Goal: Task Accomplishment & Management: Complete application form

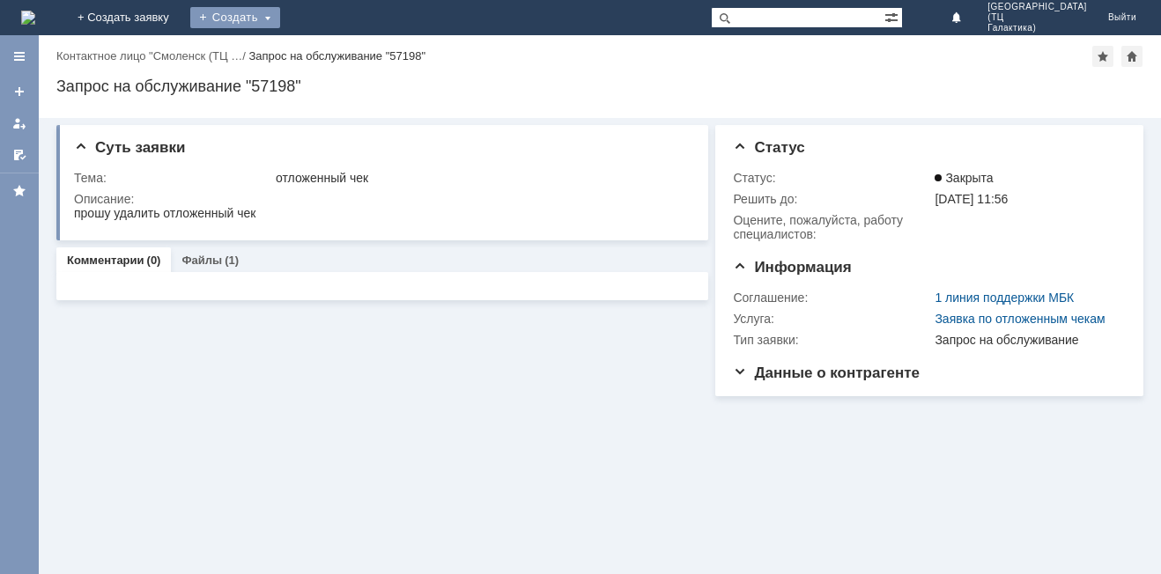
drag, startPoint x: 373, startPoint y: 14, endPoint x: 374, endPoint y: 27, distance: 13.3
click at [280, 16] on div "Создать" at bounding box center [235, 17] width 90 height 21
click at [180, 6] on link "+ Создать заявку" at bounding box center [123, 17] width 113 height 35
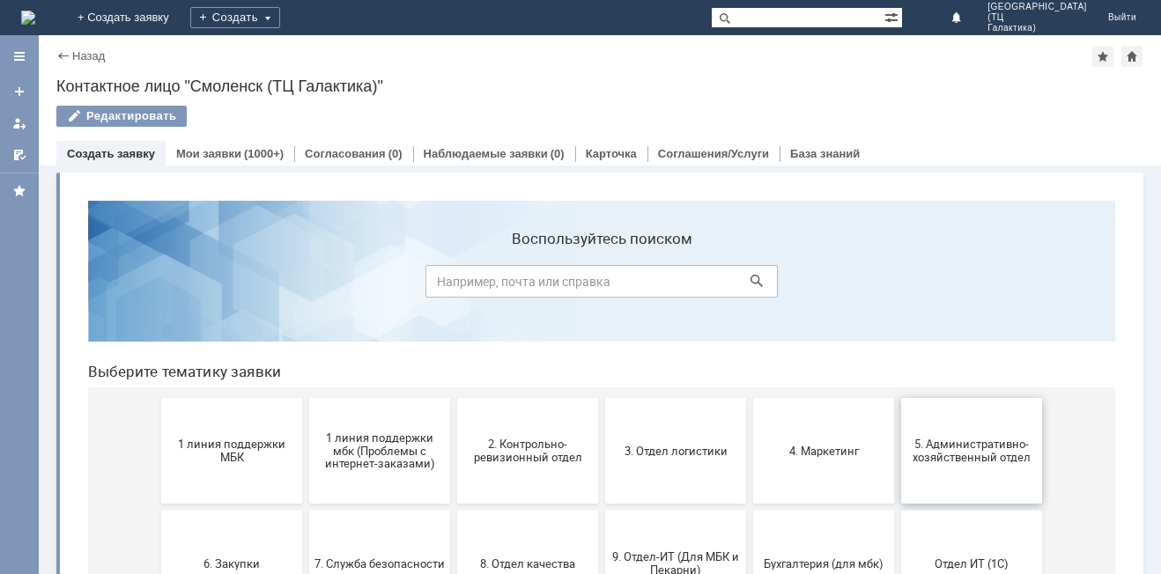
click at [975, 450] on span "5. Административно-хозяйственный отдел" at bounding box center [971, 451] width 130 height 26
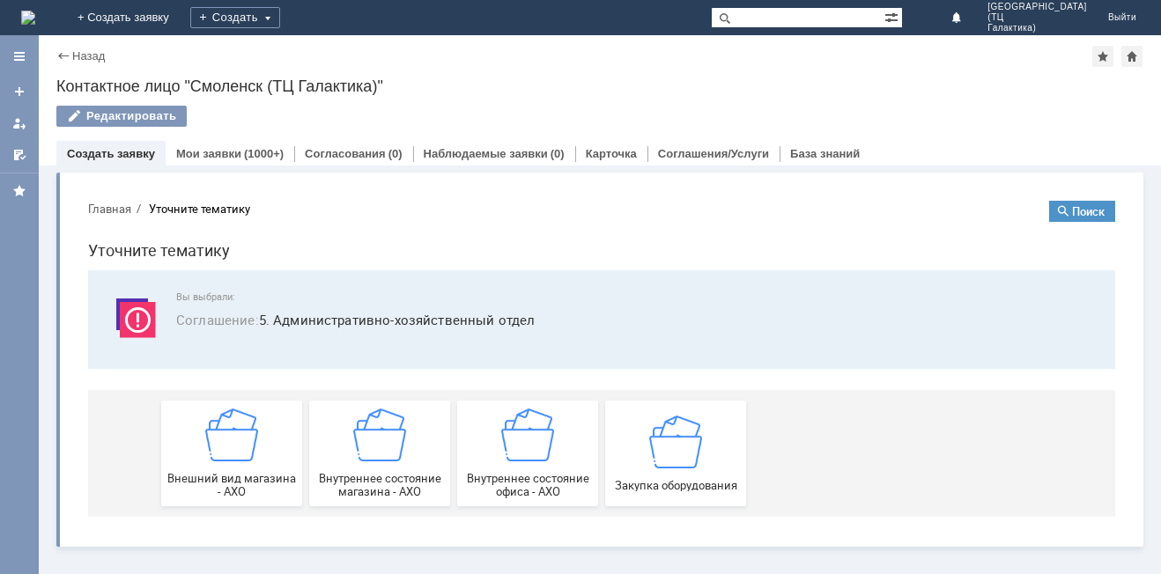
click at [55, 55] on div "Назад | Контактное лицо "Смоленск (ТЦ Галактика)" Контактное лицо "Смоленск (ТЦ…" at bounding box center [600, 100] width 1122 height 130
click at [64, 56] on div "Назад" at bounding box center [80, 55] width 48 height 13
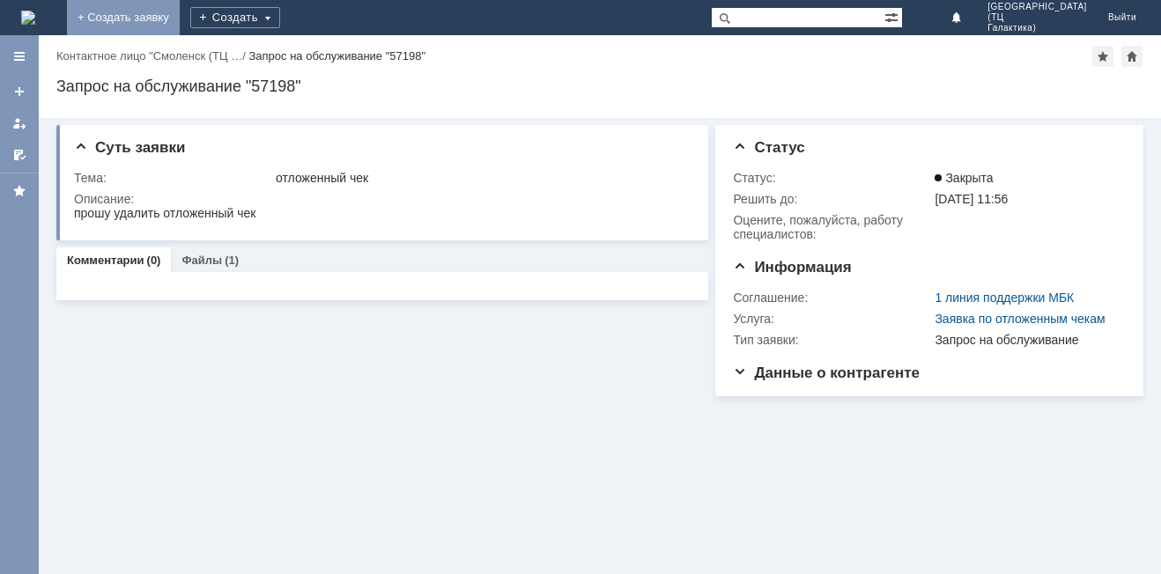
click at [180, 25] on link "+ Создать заявку" at bounding box center [123, 17] width 113 height 35
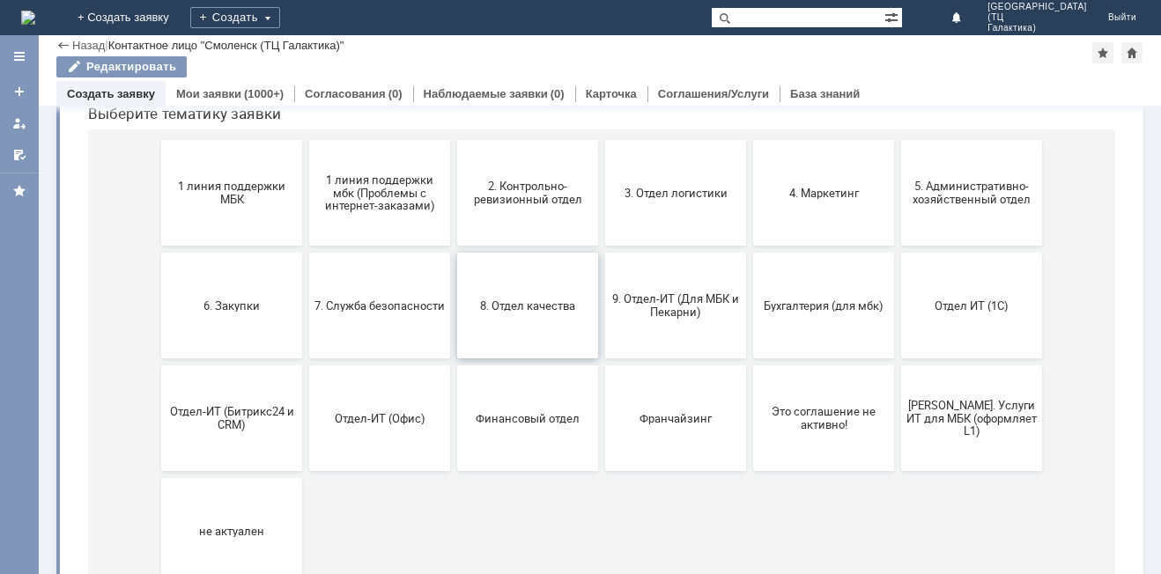
scroll to position [256, 0]
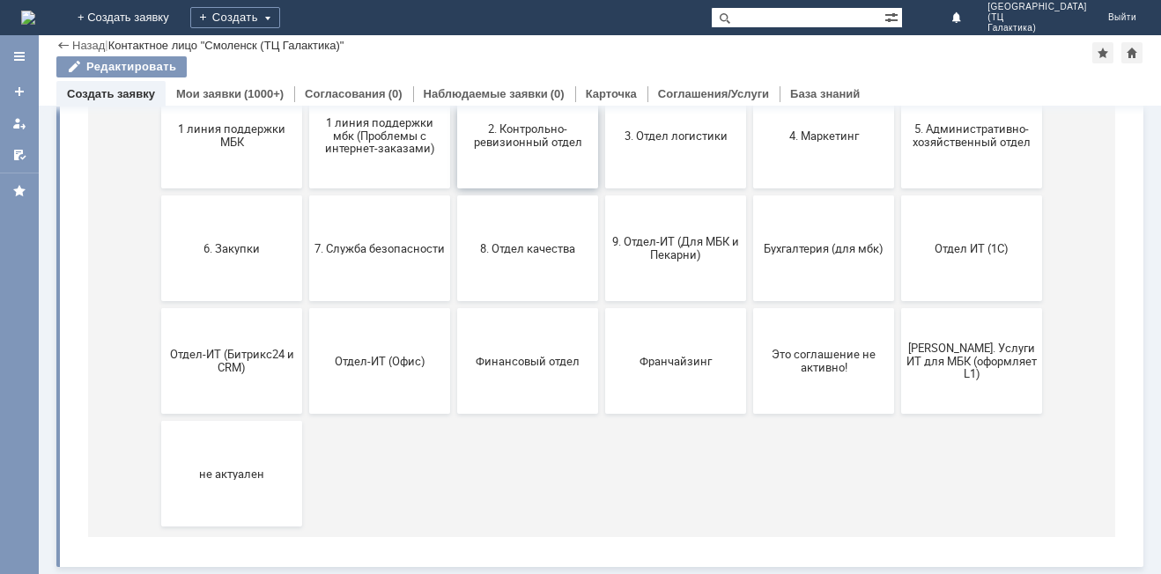
drag, startPoint x: 525, startPoint y: 141, endPoint x: 597, endPoint y: 14, distance: 146.0
click at [525, 141] on span "2. Контрольно-ревизионный отдел" at bounding box center [527, 135] width 130 height 26
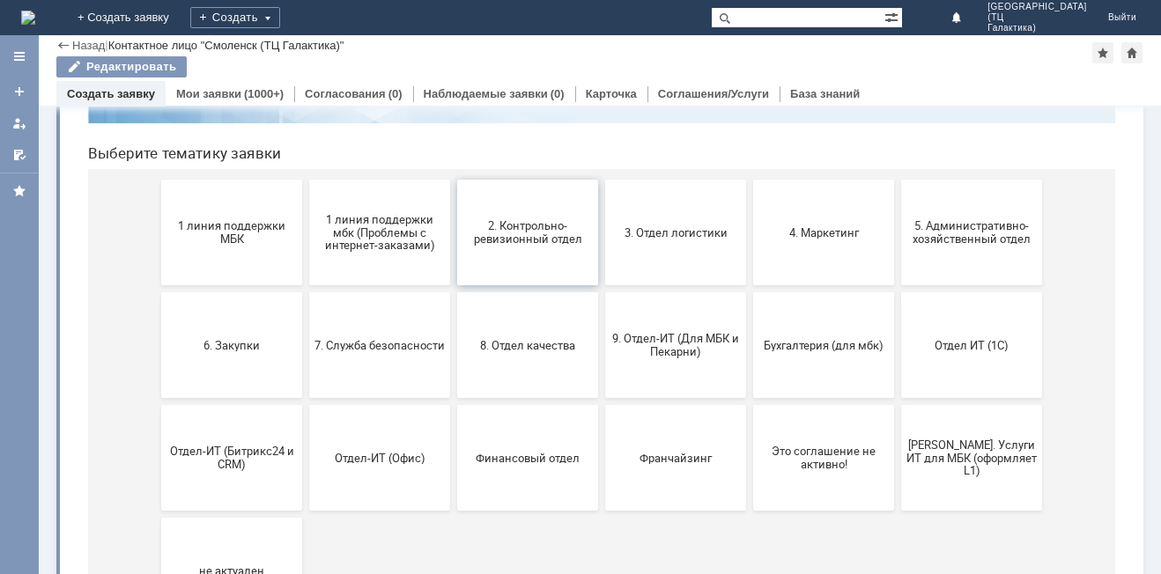
scroll to position [176, 0]
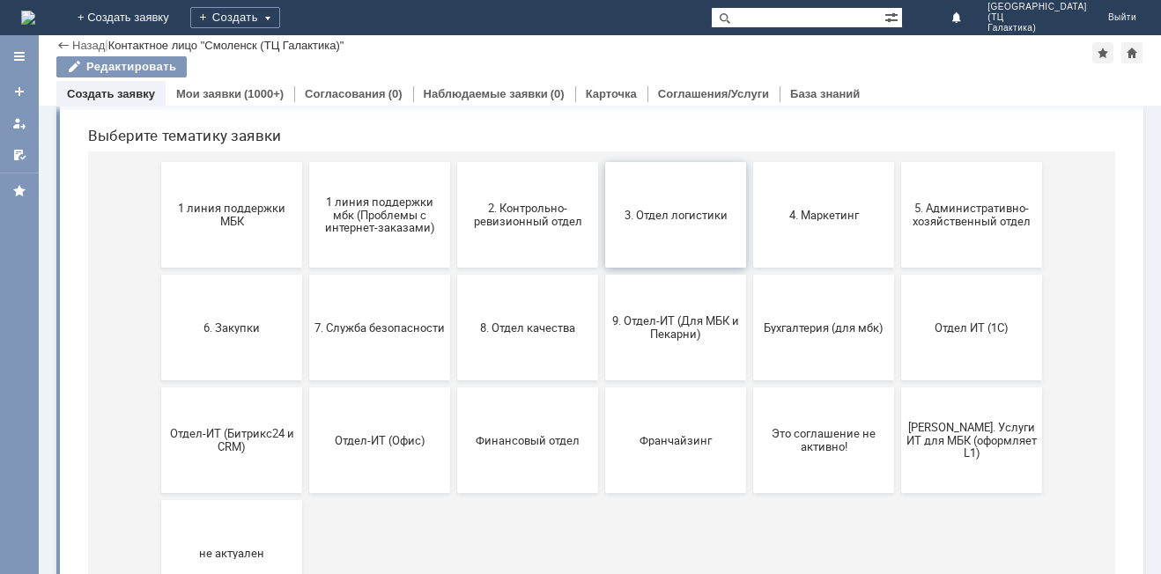
click at [664, 221] on span "3. Отдел логистики" at bounding box center [675, 214] width 130 height 13
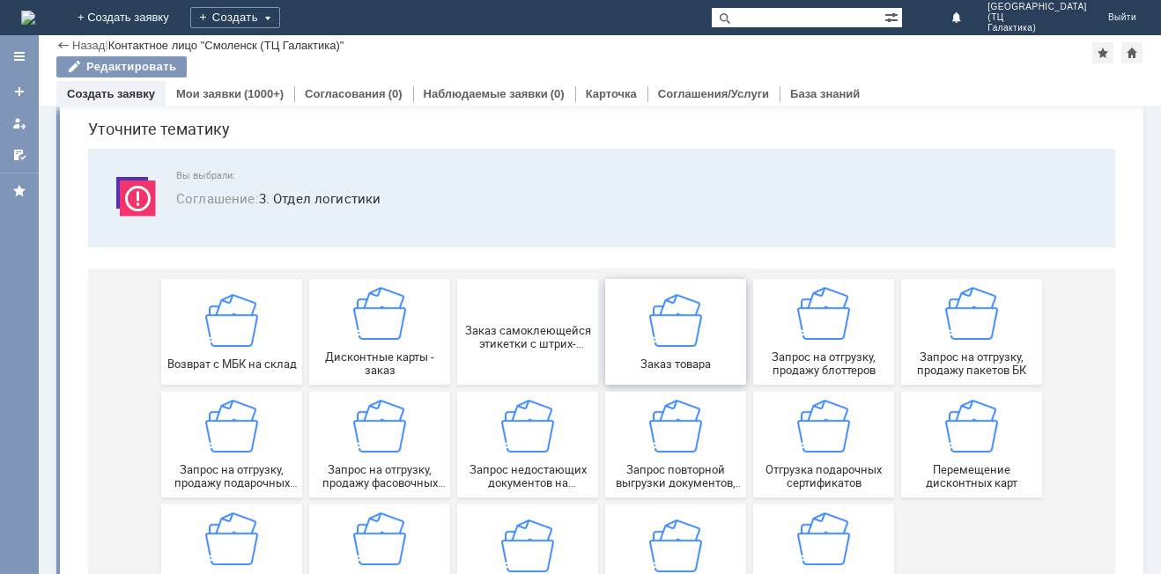
scroll to position [88, 0]
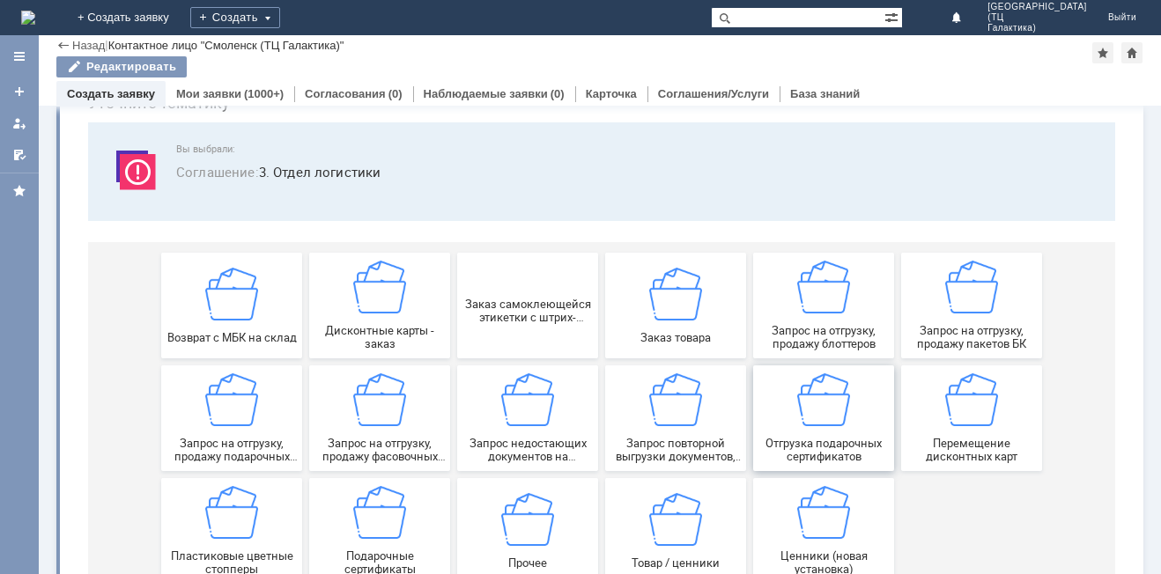
drag, startPoint x: 792, startPoint y: 433, endPoint x: 865, endPoint y: 472, distance: 82.8
click at [792, 433] on div "Отгрузка подарочных сертификатов" at bounding box center [823, 418] width 130 height 90
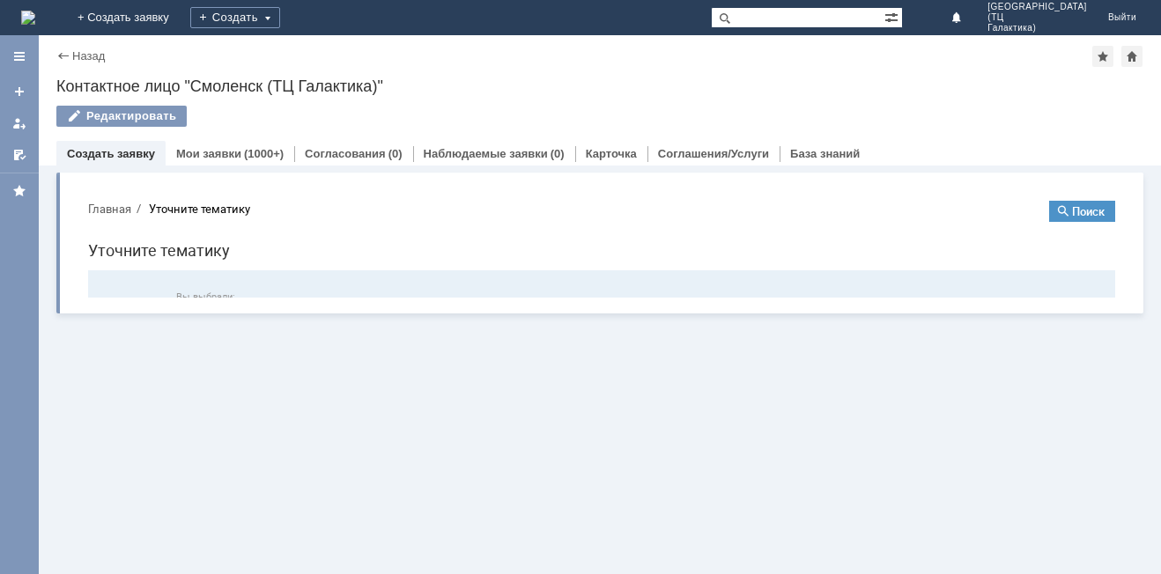
scroll to position [0, 0]
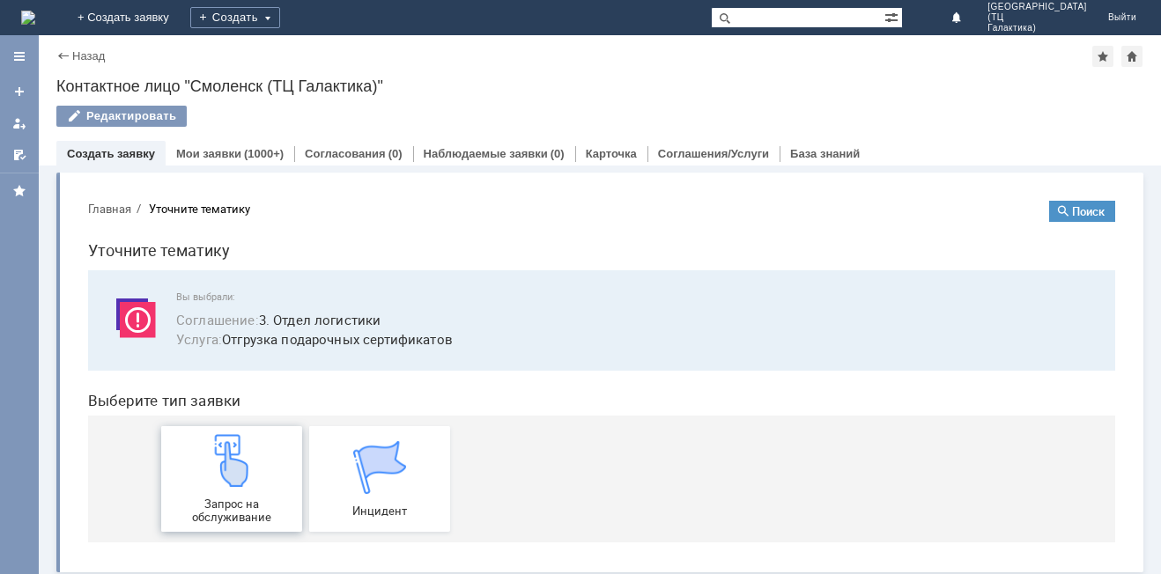
click at [223, 467] on img at bounding box center [231, 460] width 53 height 53
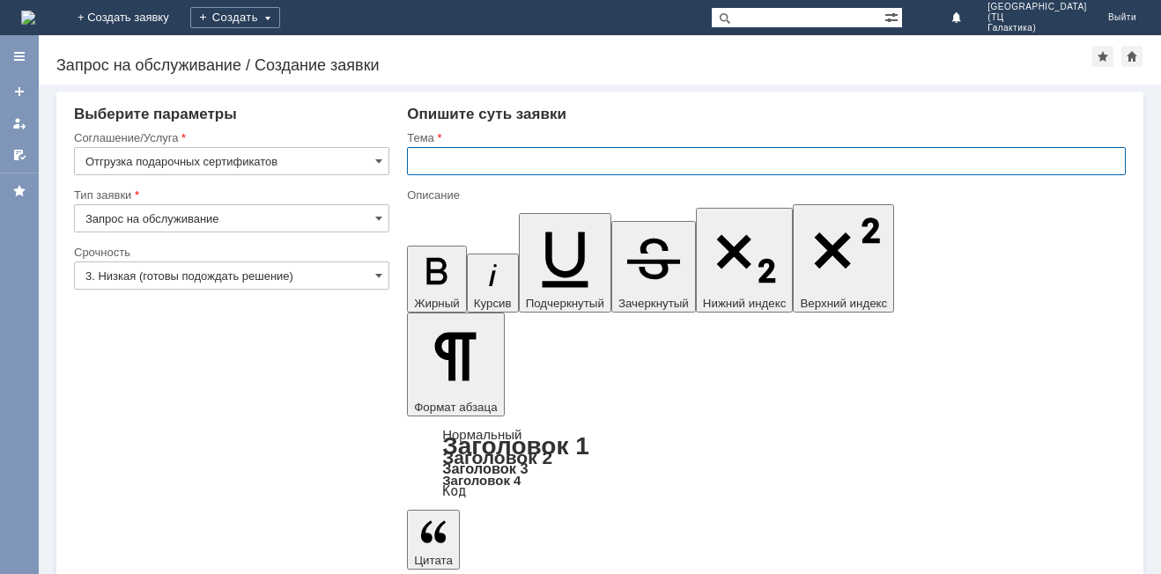
click at [481, 165] on input "text" at bounding box center [766, 161] width 719 height 28
type input "сертификаты"
